Goal: Find specific page/section: Find specific page/section

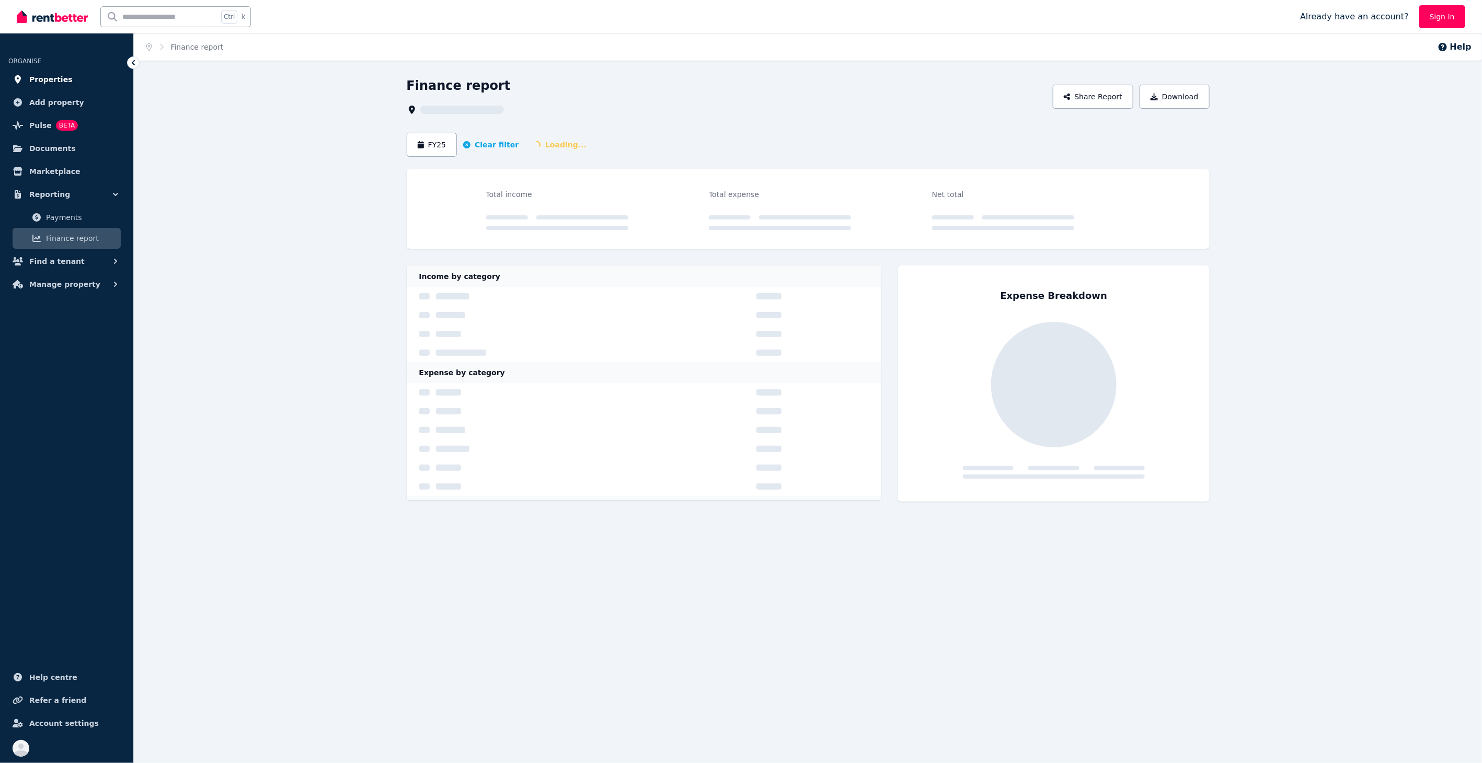
click at [41, 78] on span "Properties" at bounding box center [50, 79] width 43 height 13
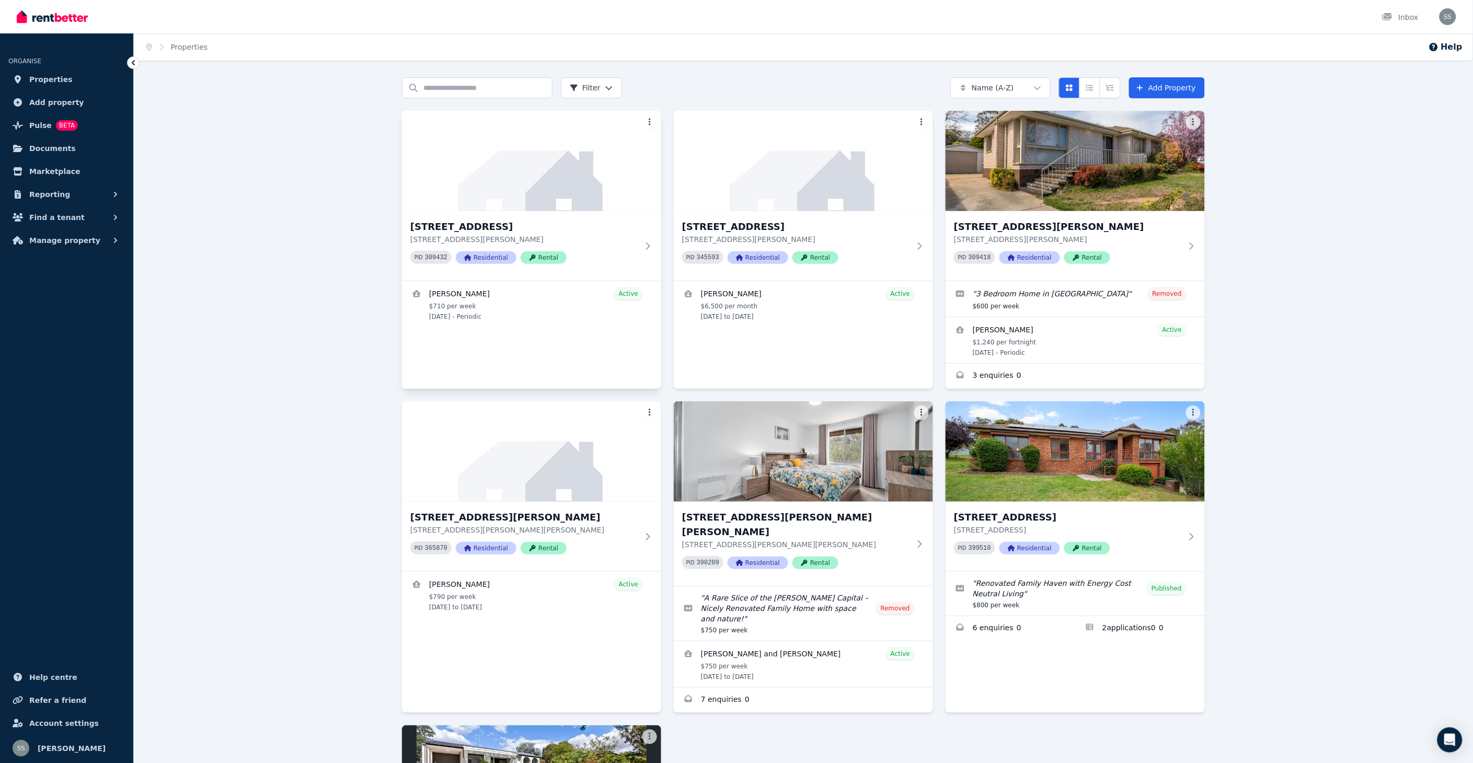
scroll to position [264, 0]
click at [118, 195] on icon "button" at bounding box center [115, 194] width 10 height 10
click at [70, 238] on span "Finance report" at bounding box center [81, 238] width 71 height 13
